Goal: Use online tool/utility: Utilize a website feature to perform a specific function

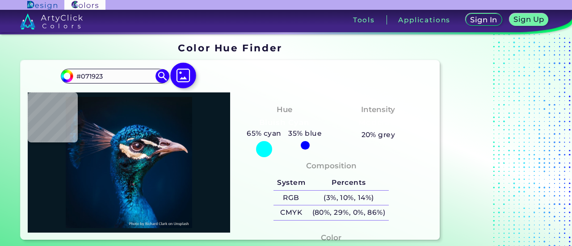
click at [186, 76] on img at bounding box center [183, 76] width 26 height 26
click at [0, 0] on input "file" at bounding box center [0, 0] width 0 height 0
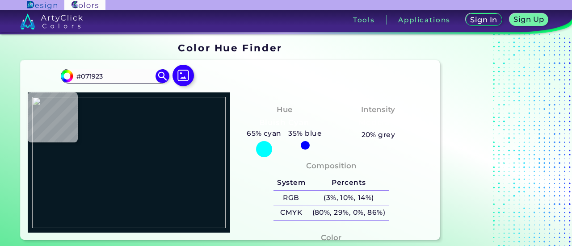
type input "#000000"
type input "#ffffff"
type input "#FFFFFF"
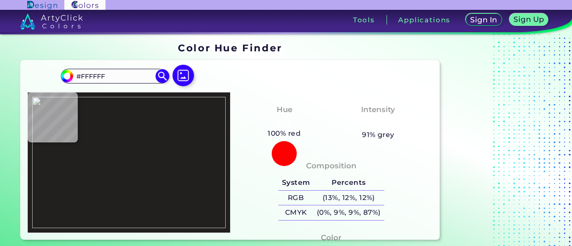
type input "#221f1f"
type input "#221F1F"
type input "#ffffff"
type input "#FFFFFF"
type input "#221f1f"
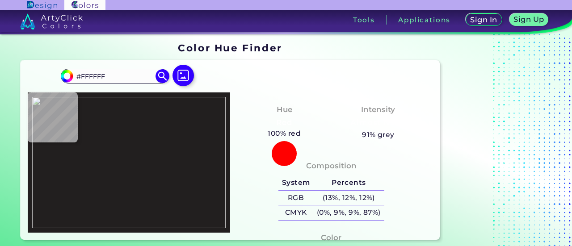
type input "#221F1F"
type input "#ffffff"
type input "#FFFFFF"
type input "#f4f9fa"
type input "#F4F9FA"
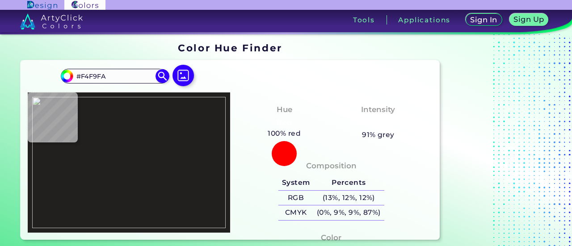
type input "#0099d7"
type input "#0099D7"
type input "#ffffff"
type input "#FFFFFF"
type input "#221f1f"
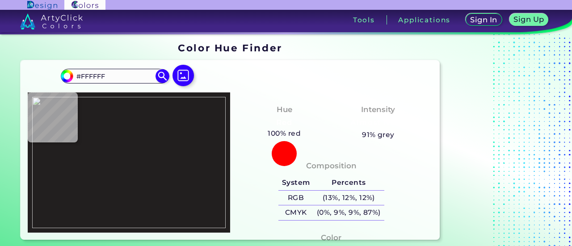
type input "#221F1F"
type input "#585656"
type input "#ffffff"
type input "#FFFFFF"
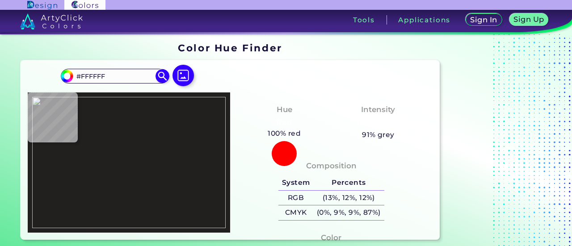
type input "#049ad7"
type input "#049AD7"
type input "#0099d7"
type input "#0099D7"
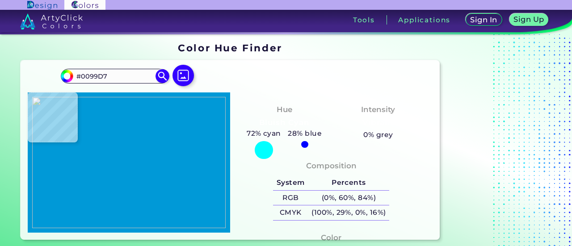
type input "#22a6dc"
type input "#22A6DC"
type input "#48b6e2"
type input "#48B6E2"
type input "#eff8fc"
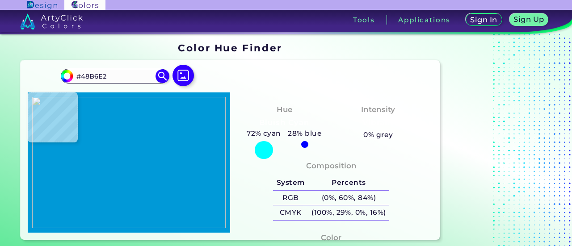
type input "#EFF8FC"
type input "#ffffff"
type input "#FFFFFF"
type input "#fcfdfd"
type input "#FCFDFD"
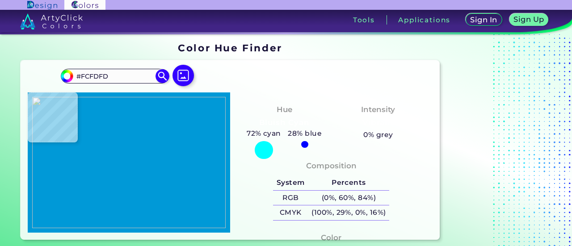
type input "#f7fafb"
type input "#F7FAFB"
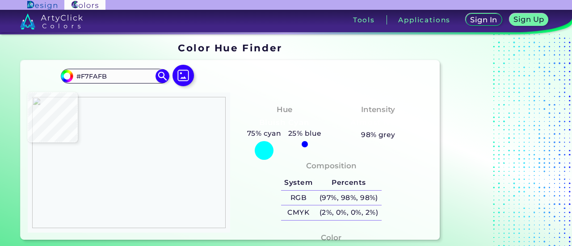
type input "#bddae1"
type input "#BDDAE1"
type input "#e3eff2"
type input "#E3EFF2"
type input "#ffffff"
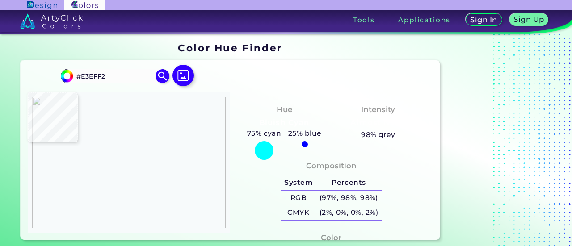
type input "#FFFFFF"
type input "#a0cbd5"
type input "#A0CBD5"
type input "#70b0bf"
type input "#70B0BF"
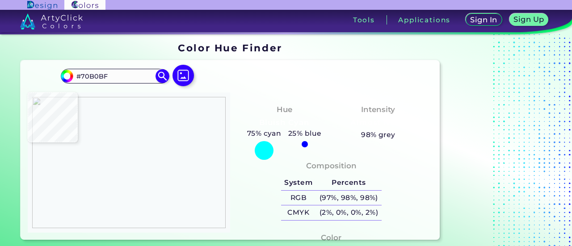
type input "#20859b"
type input "#20859B"
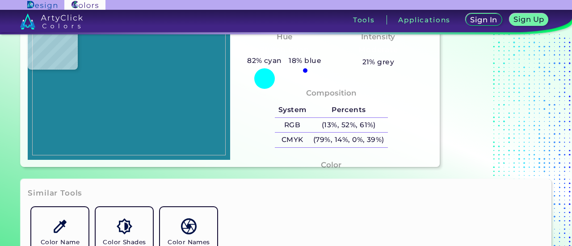
scroll to position [134, 0]
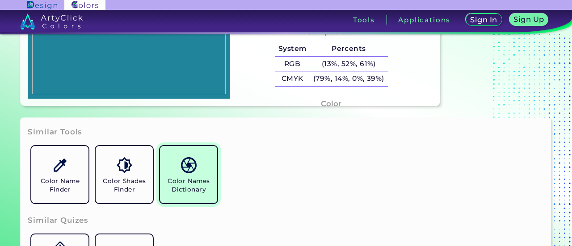
click at [191, 175] on link "Color Names Dictionary" at bounding box center [189, 175] width 64 height 64
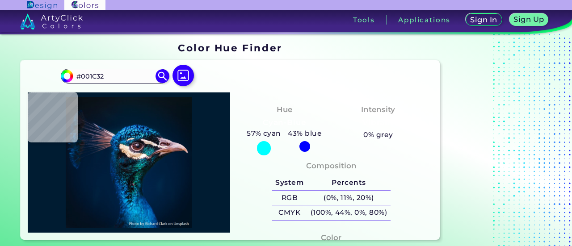
type input "#0d1e28"
type input "#0D1E28"
type input "#3f2638"
type input "#3F2638"
type input "#42293b"
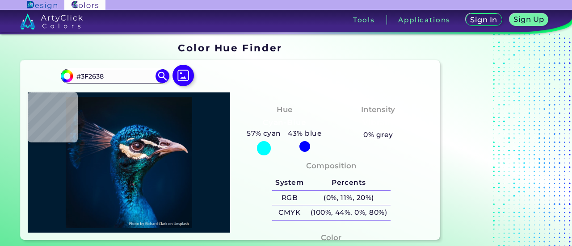
type input "#42293B"
type input "#937d8a"
type input "#937D8A"
type input "#ba8f6f"
type input "#BA8F6F"
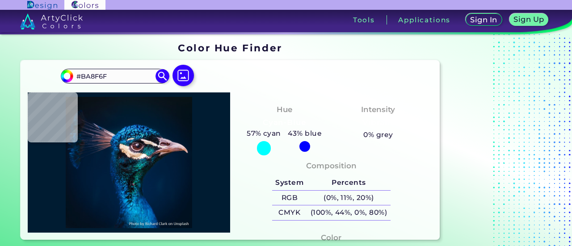
type input "#916b4b"
type input "#916B4B"
type input "#574446"
type input "#0a212f"
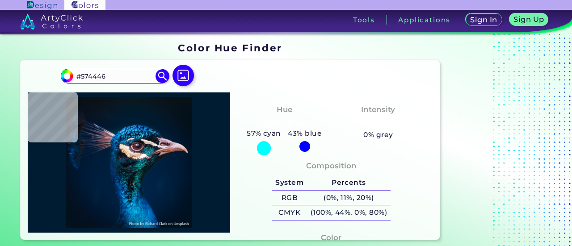
type input "#0A212F"
type input "#184655"
type input "#0f3e4e"
type input "#0F3E4E"
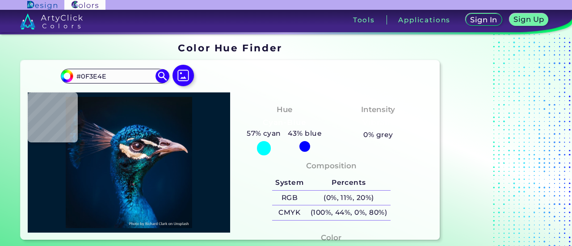
type input "#00454c"
type input "#00454C"
type input "#075361"
type input "#0b494e"
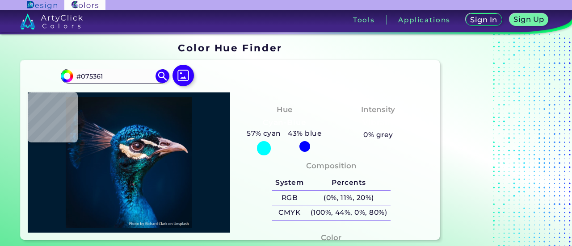
type input "#0B494E"
type input "#066a55"
type input "#066A55"
type input "#066269"
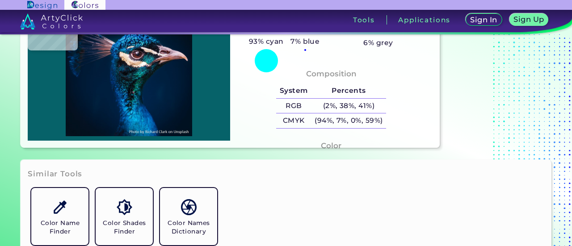
scroll to position [268, 0]
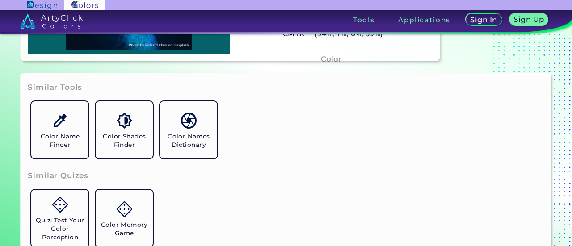
type input "#000000"
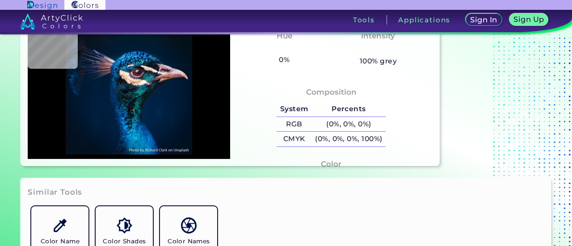
scroll to position [0, 0]
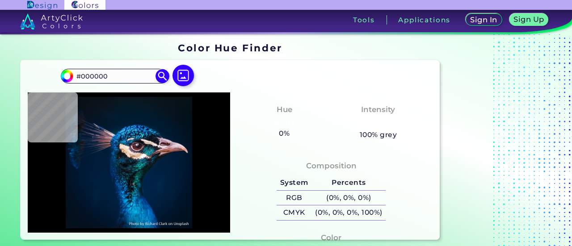
click at [51, 15] on img at bounding box center [51, 21] width 63 height 16
